Goal: Navigation & Orientation: Find specific page/section

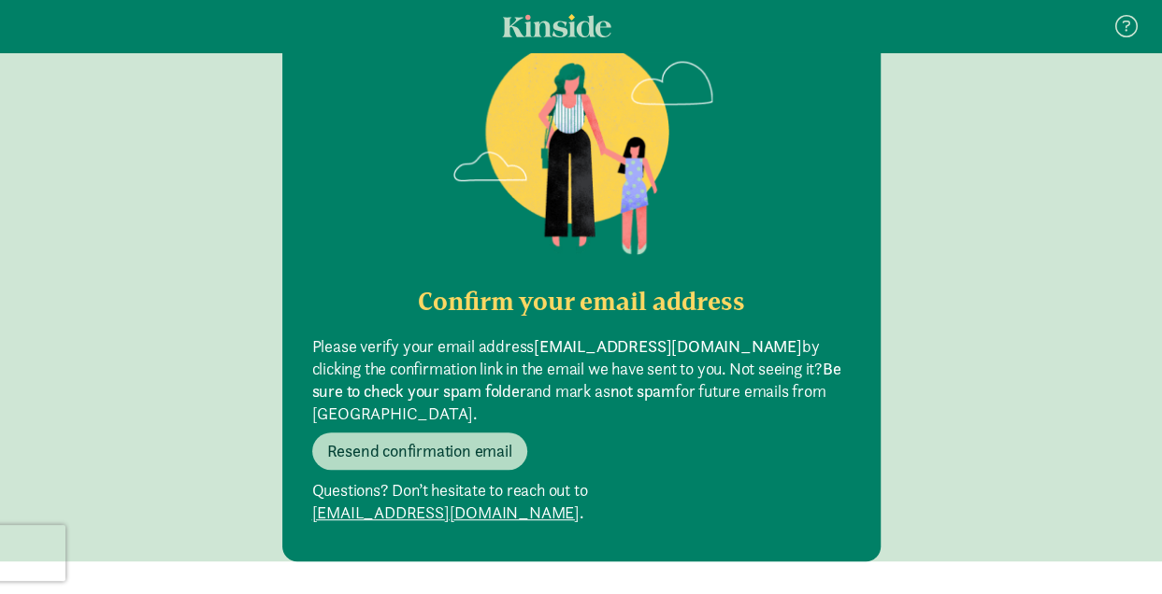
scroll to position [214, 0]
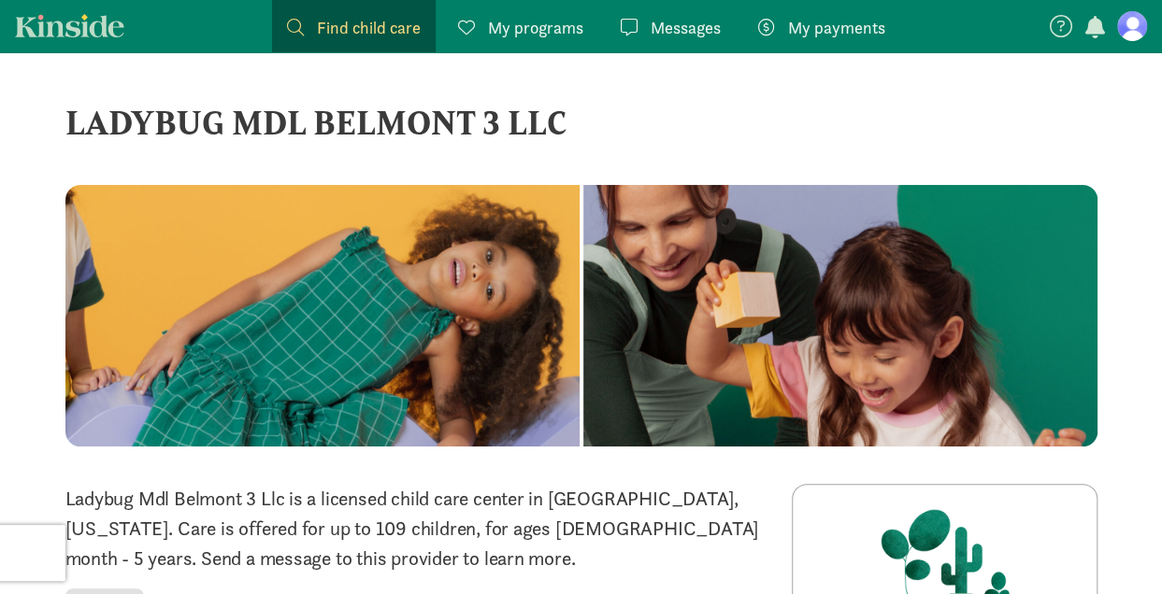
click at [381, 42] on link "Find child care Find" at bounding box center [354, 26] width 164 height 52
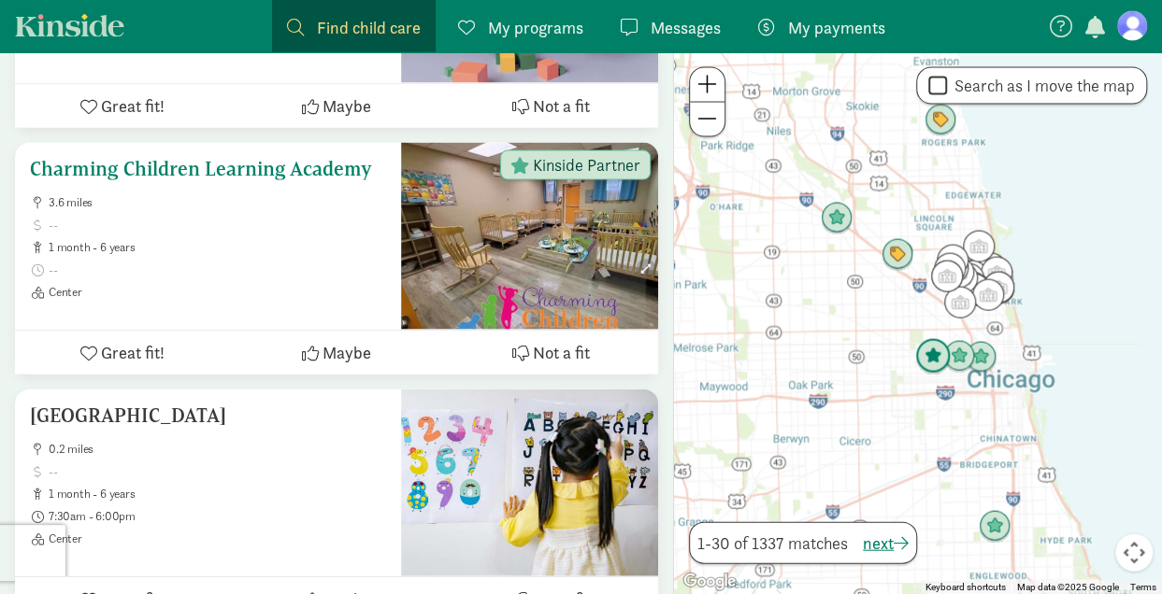
scroll to position [1819, 0]
